Goal: Information Seeking & Learning: Learn about a topic

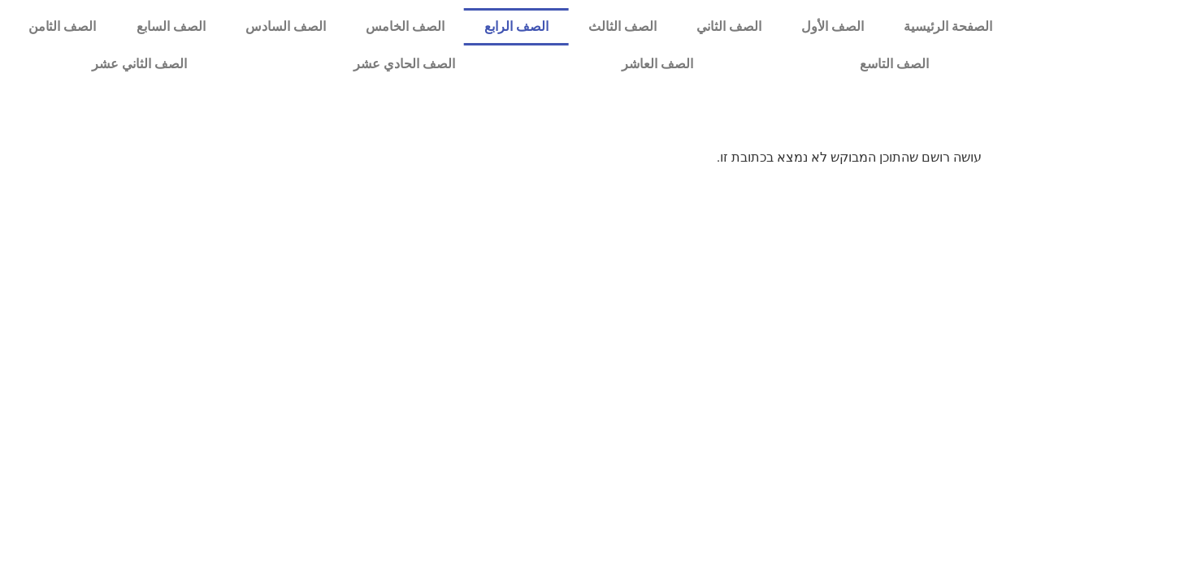
click at [568, 36] on link "الصف الرابع" at bounding box center [516, 26] width 104 height 37
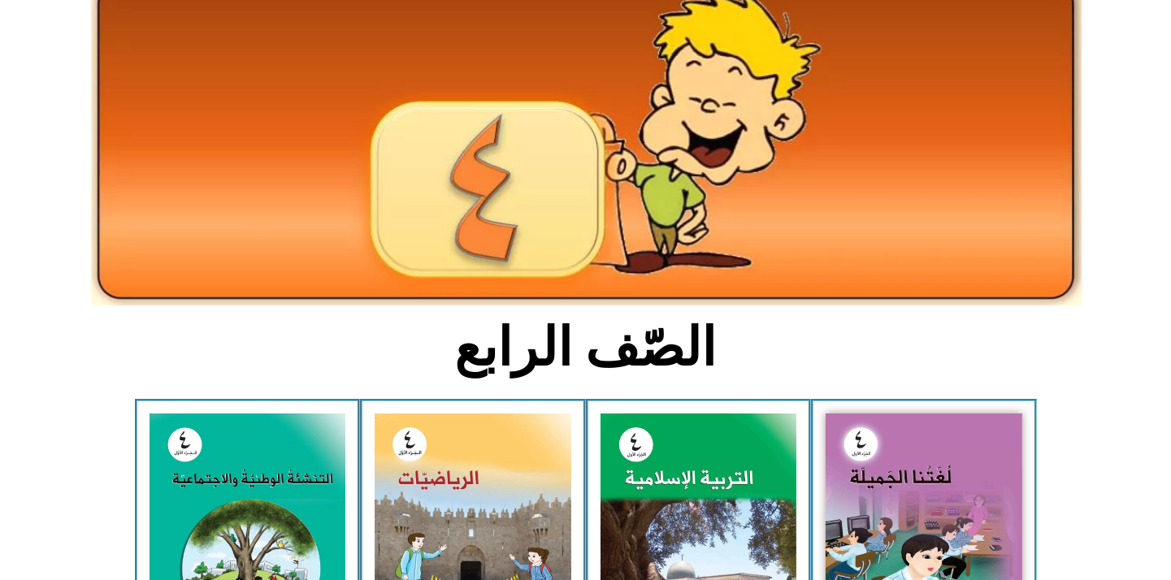
scroll to position [271, 0]
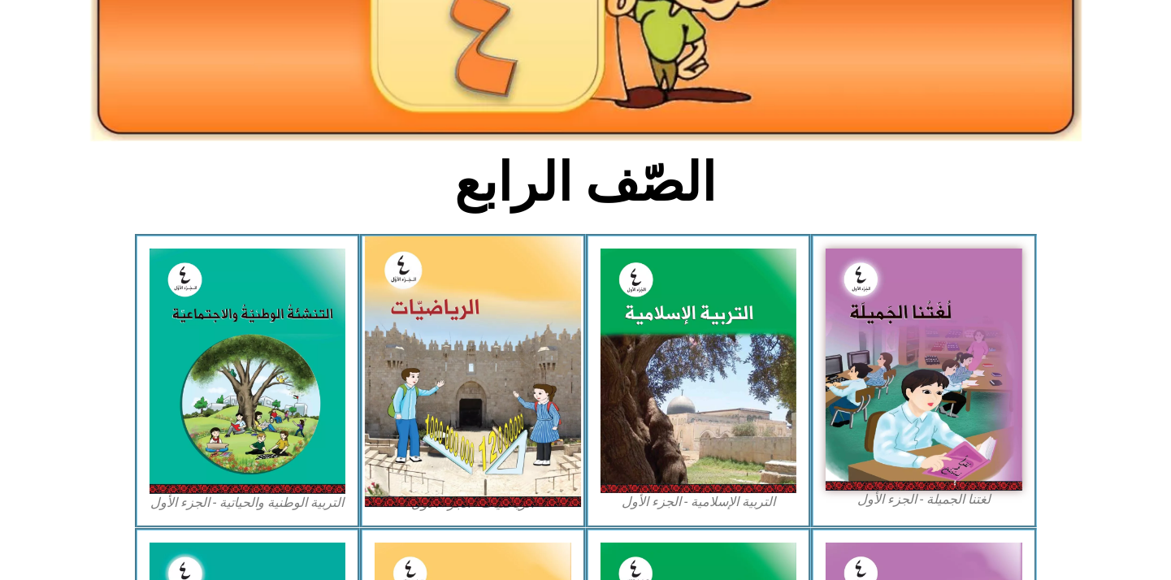
click at [491, 385] on img at bounding box center [473, 371] width 216 height 271
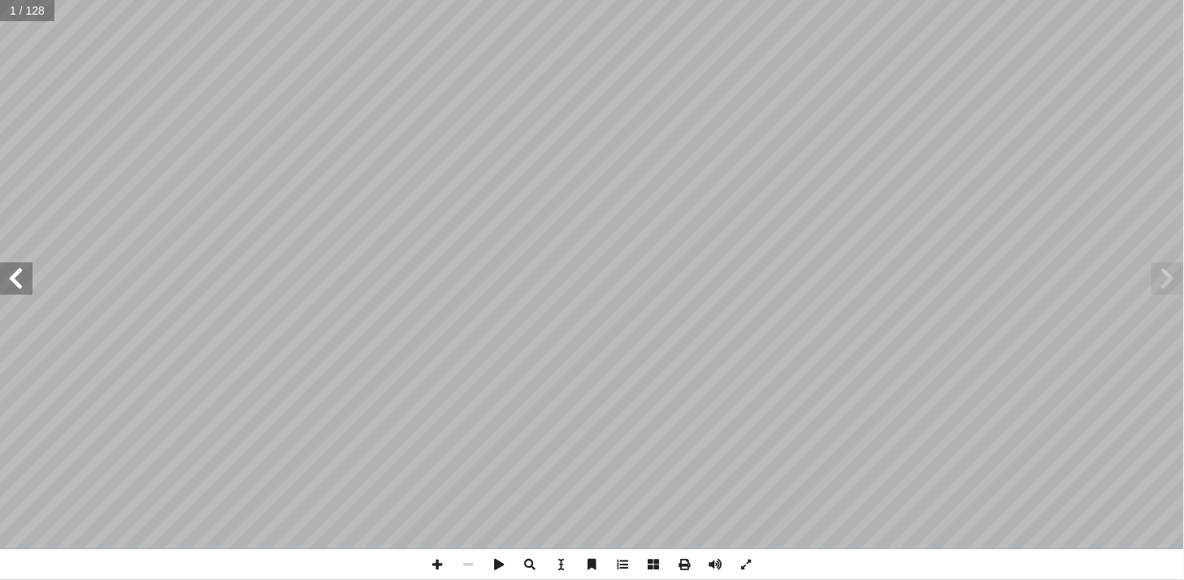
click at [10, 283] on span at bounding box center [16, 278] width 33 height 33
click at [19, 278] on span at bounding box center [16, 278] width 33 height 33
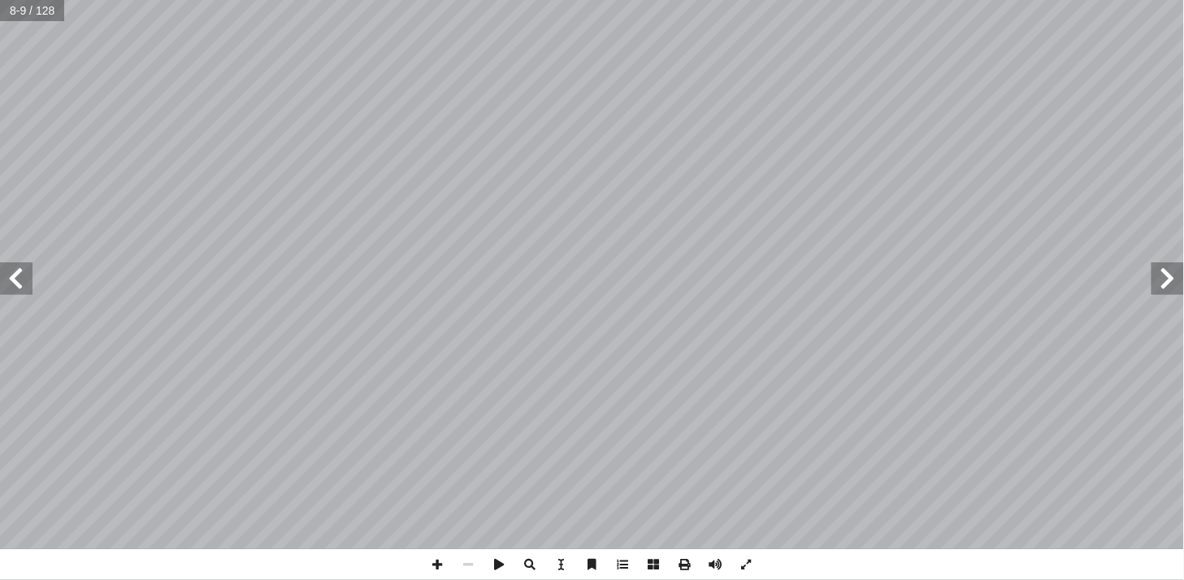
click at [19, 278] on span at bounding box center [16, 278] width 33 height 33
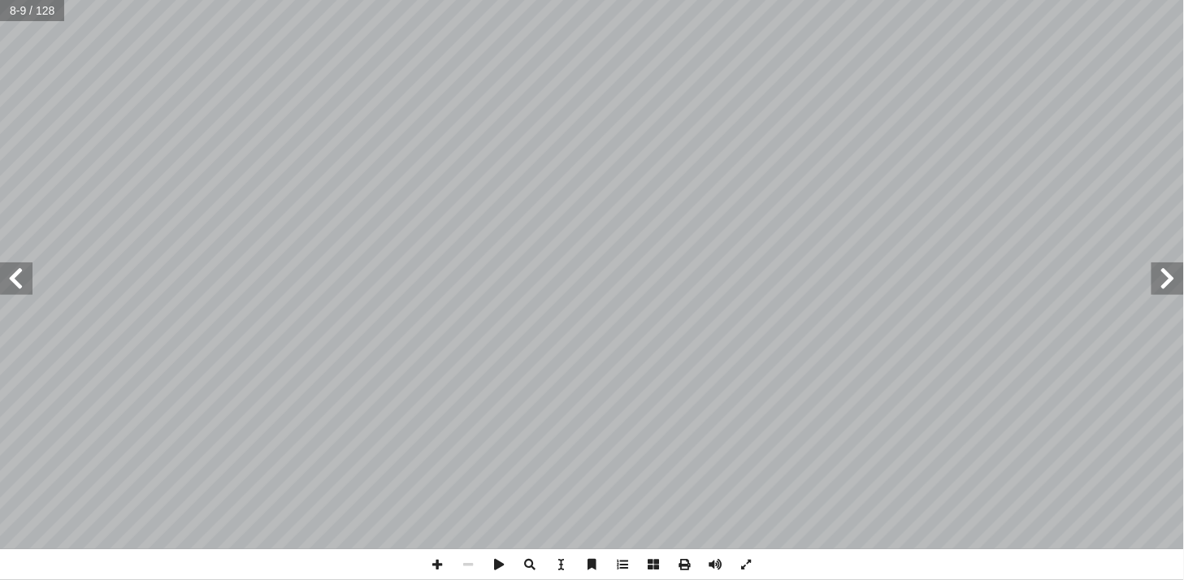
click at [19, 278] on span at bounding box center [16, 278] width 33 height 33
